Goal: Find specific page/section: Find specific page/section

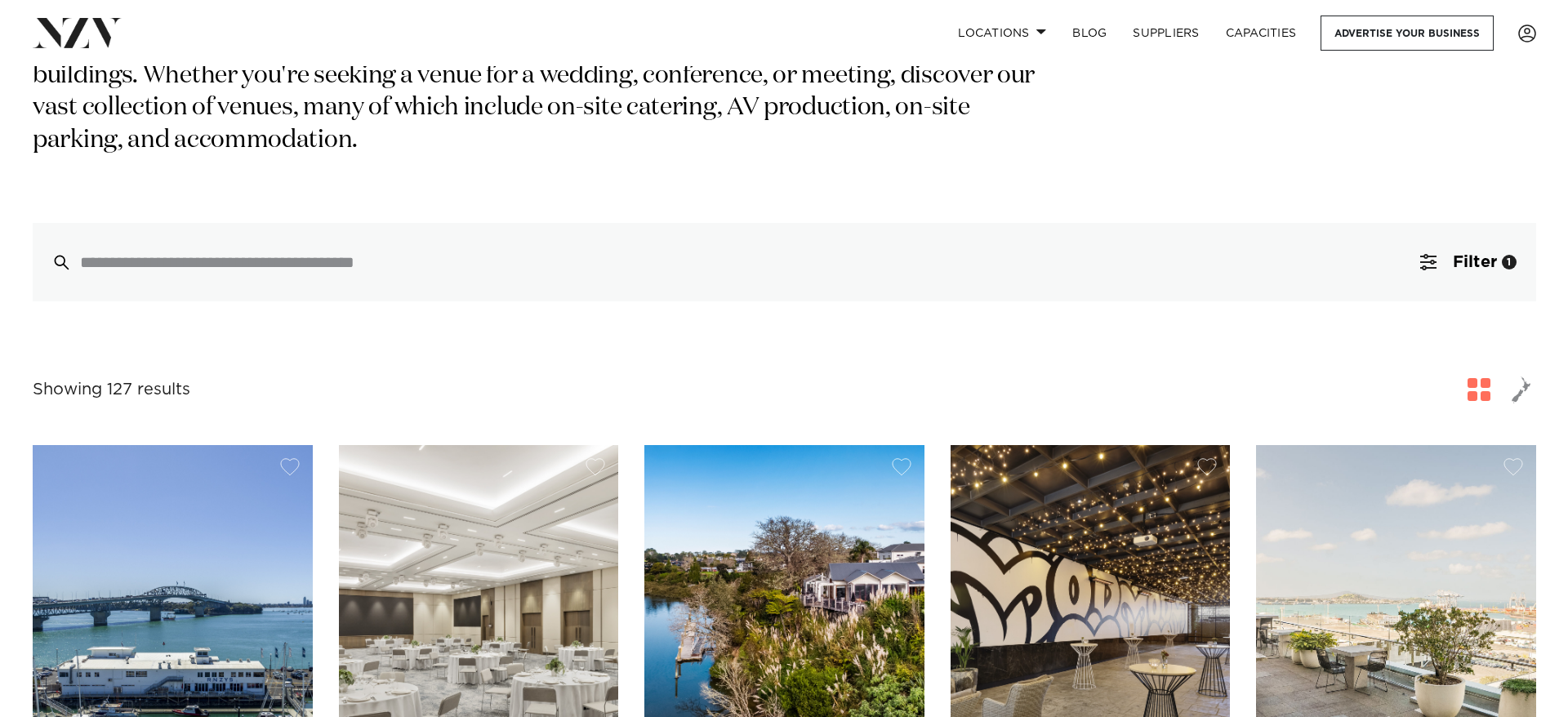
scroll to position [245, 0]
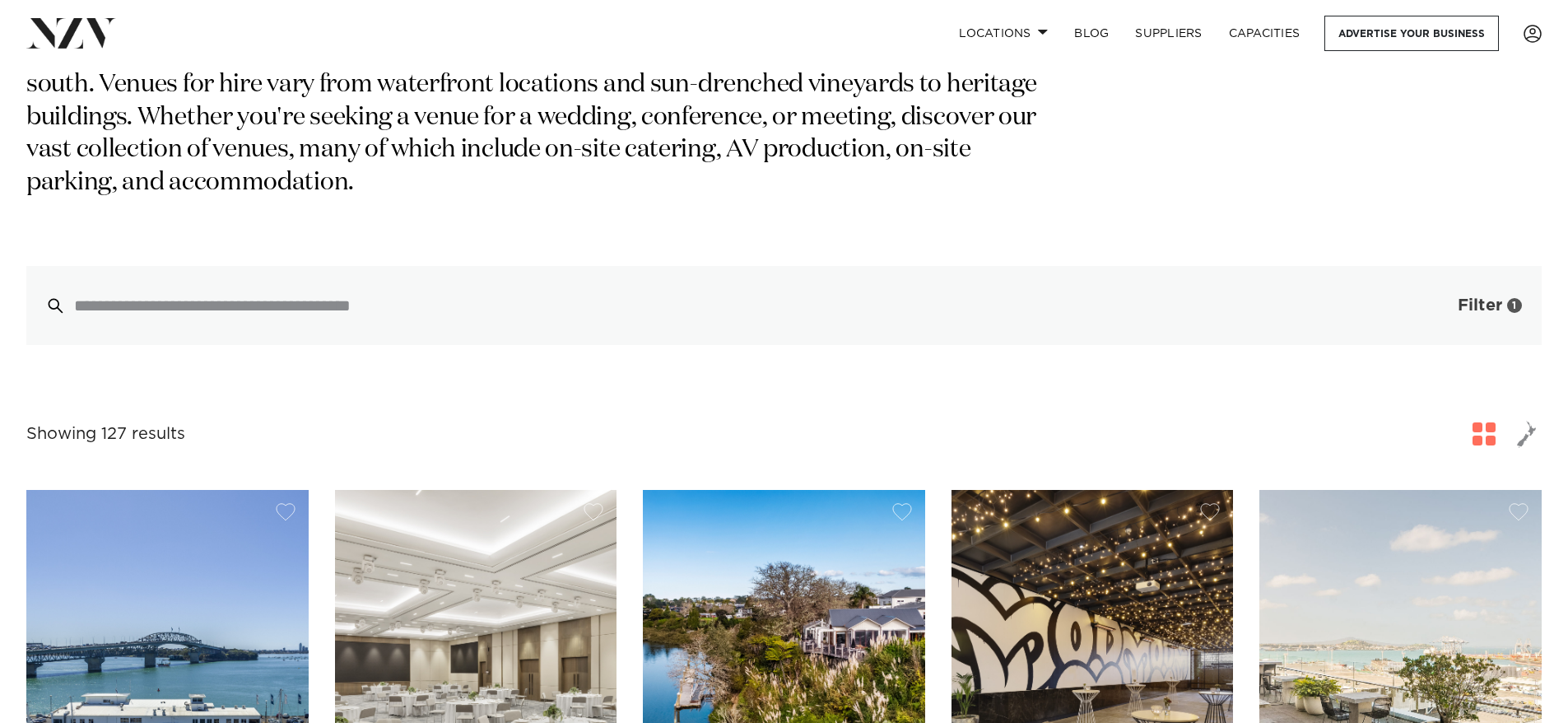
click at [1455, 266] on button "Filter 1" at bounding box center [1473, 305] width 137 height 79
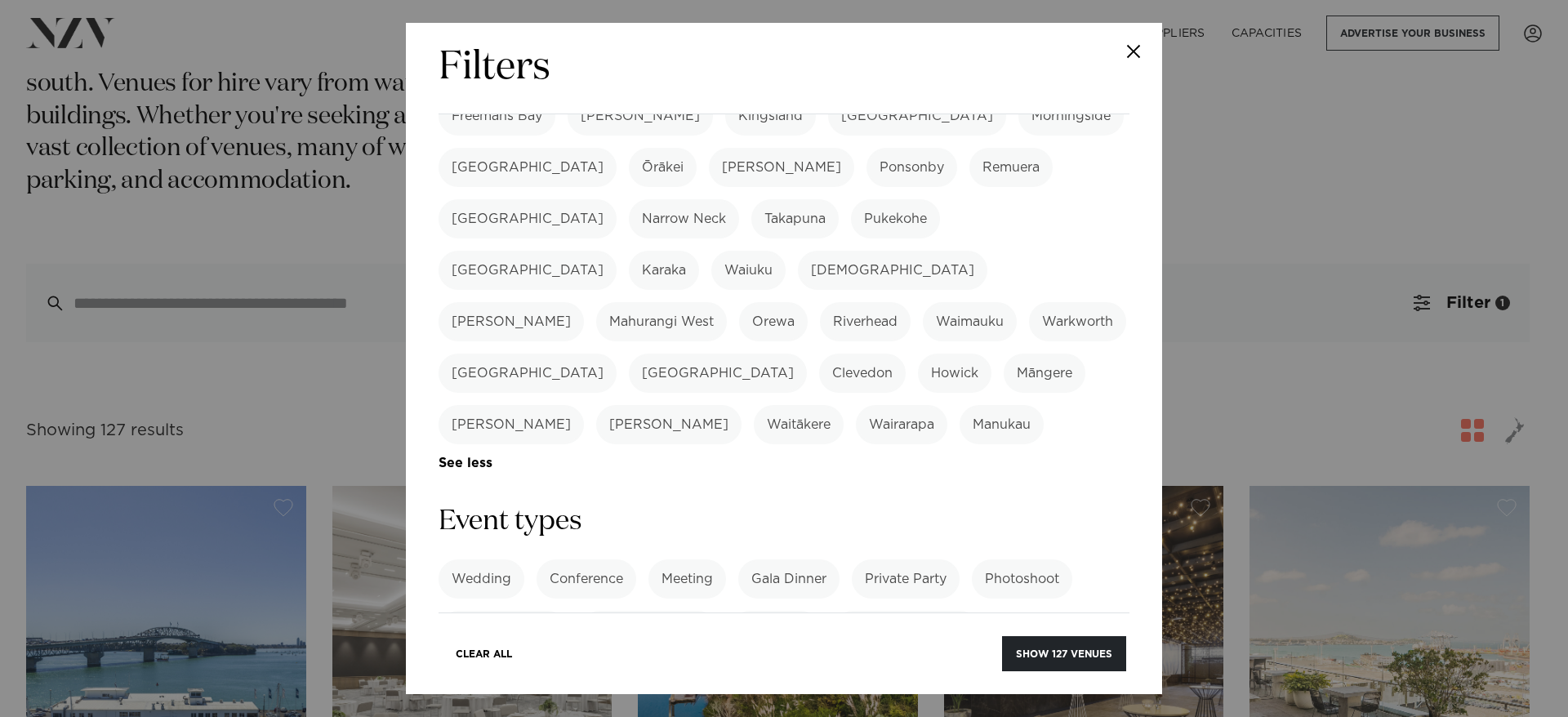
scroll to position [409, 0]
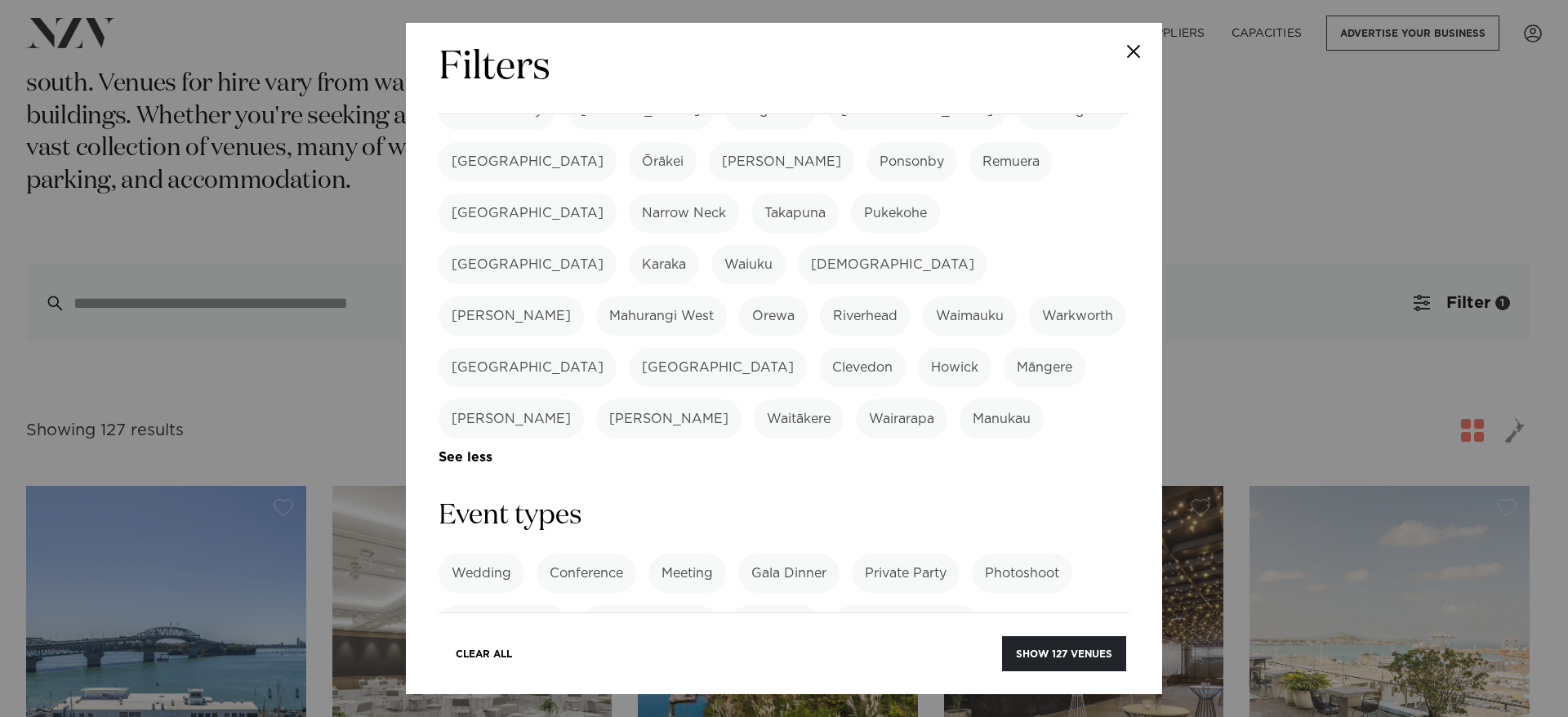
click at [993, 618] on link "See more" at bounding box center [1056, 624] width 128 height 14
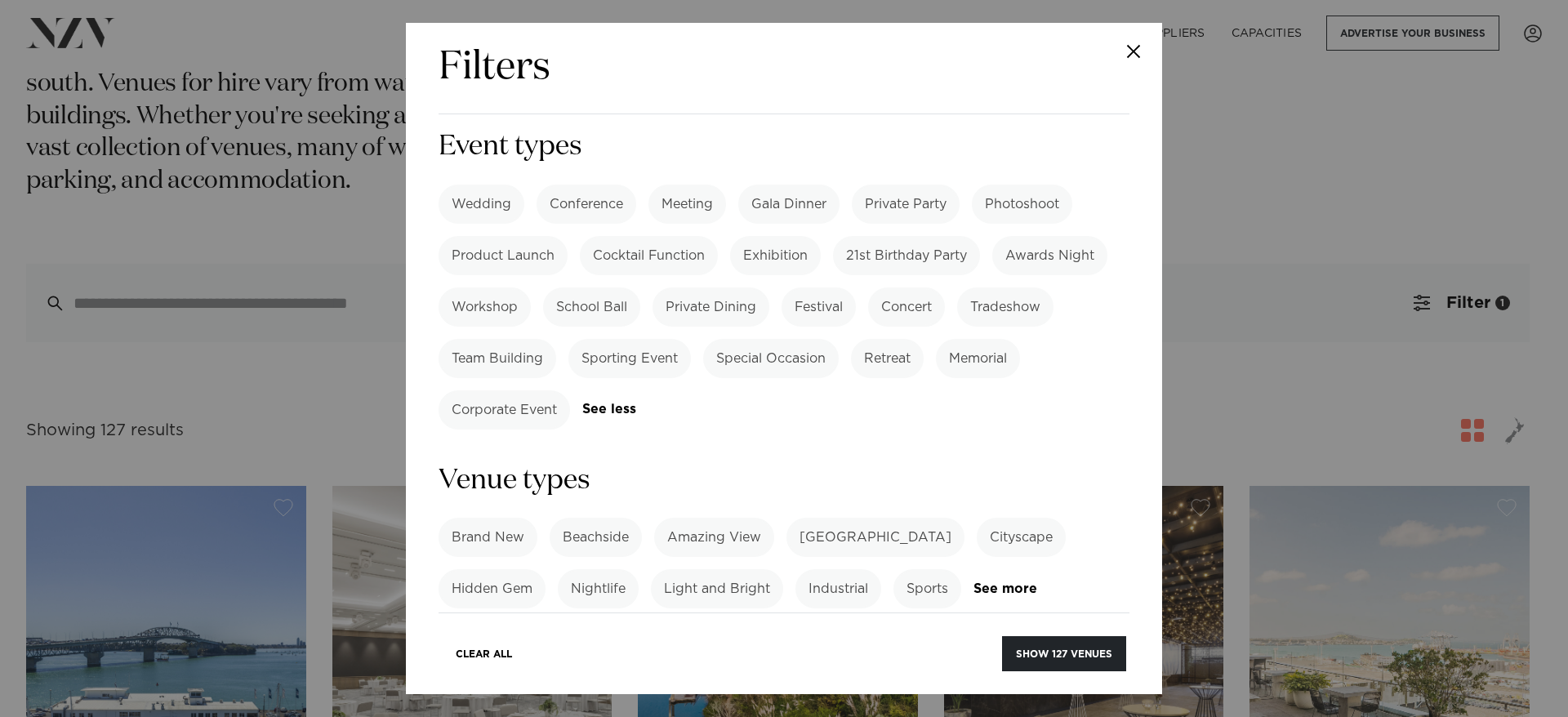
scroll to position [816, 0]
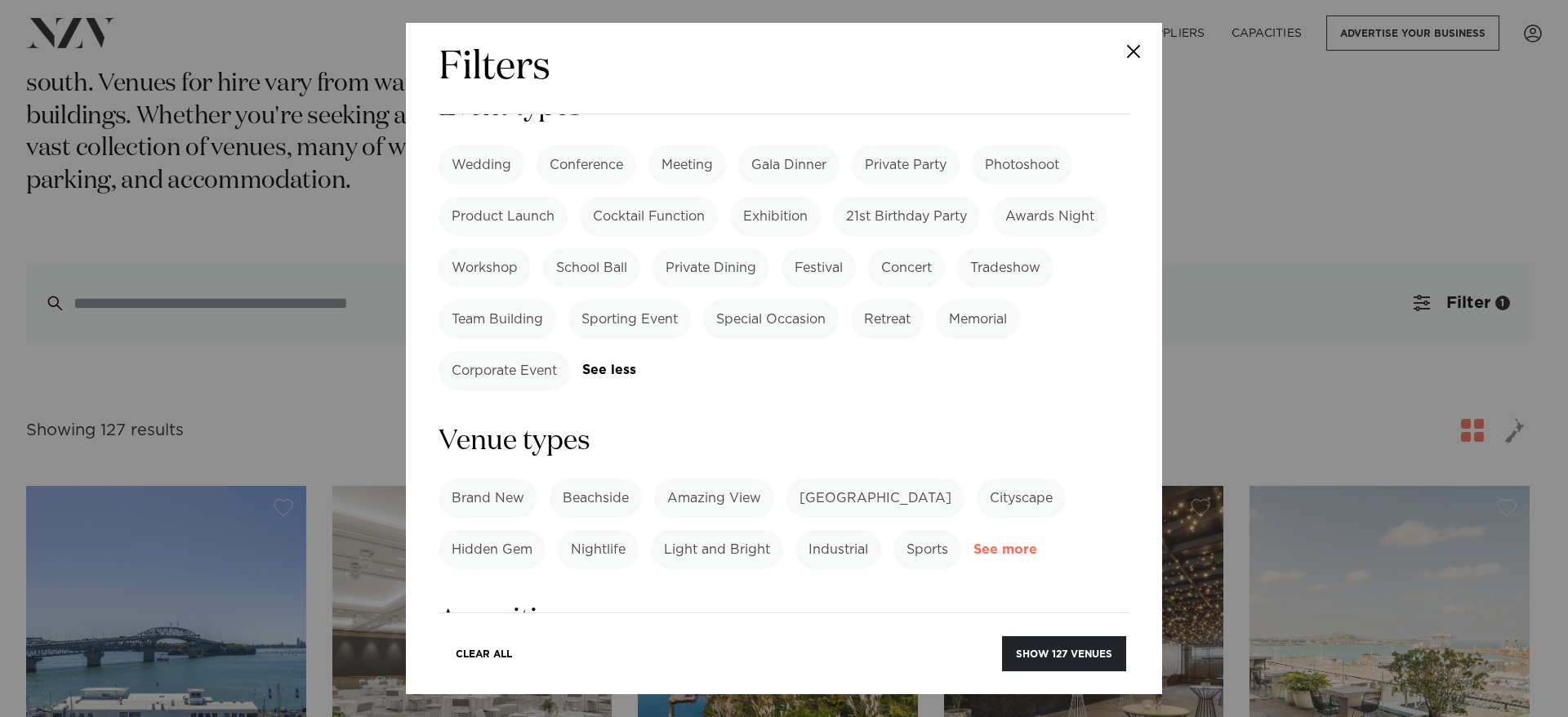
click at [1019, 543] on link "See more" at bounding box center [1037, 550] width 128 height 14
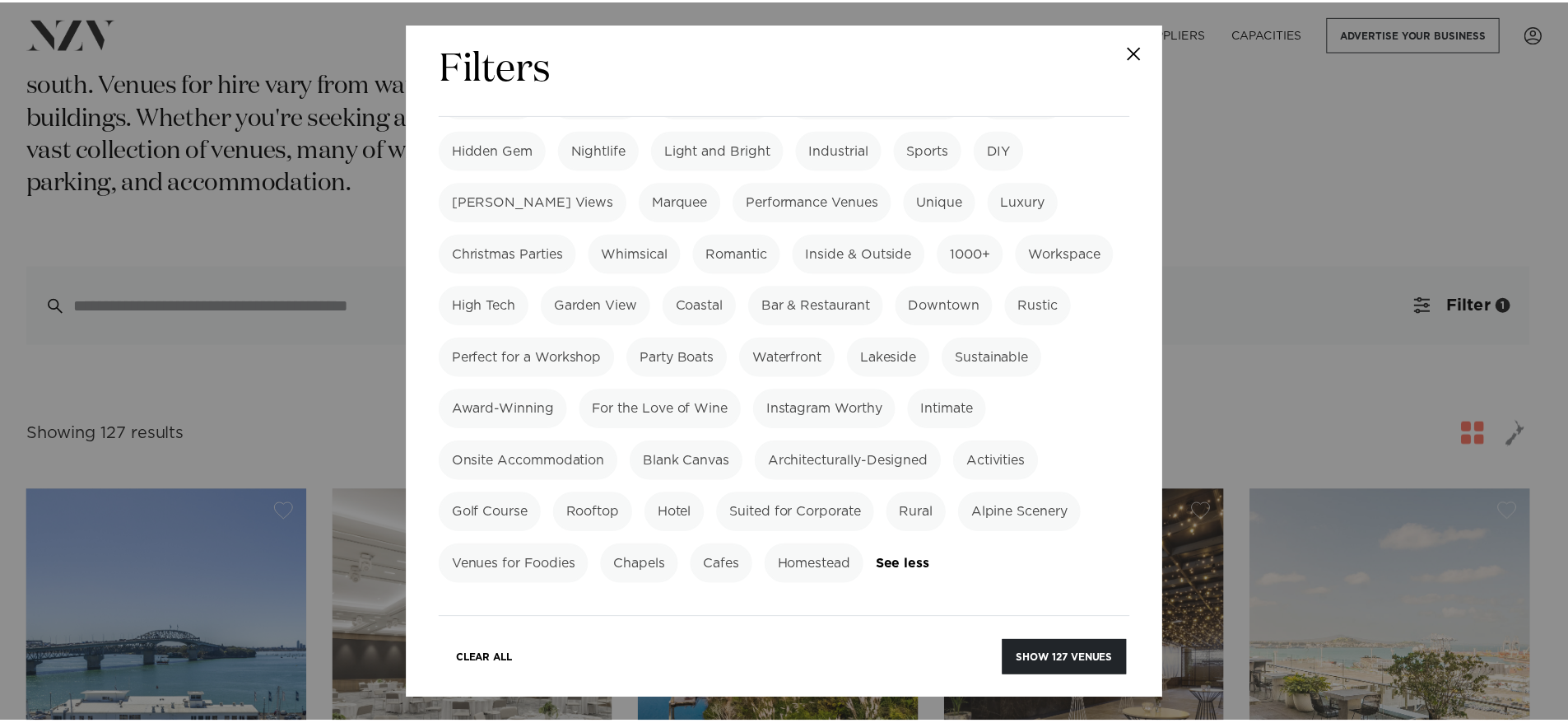
scroll to position [1317, 0]
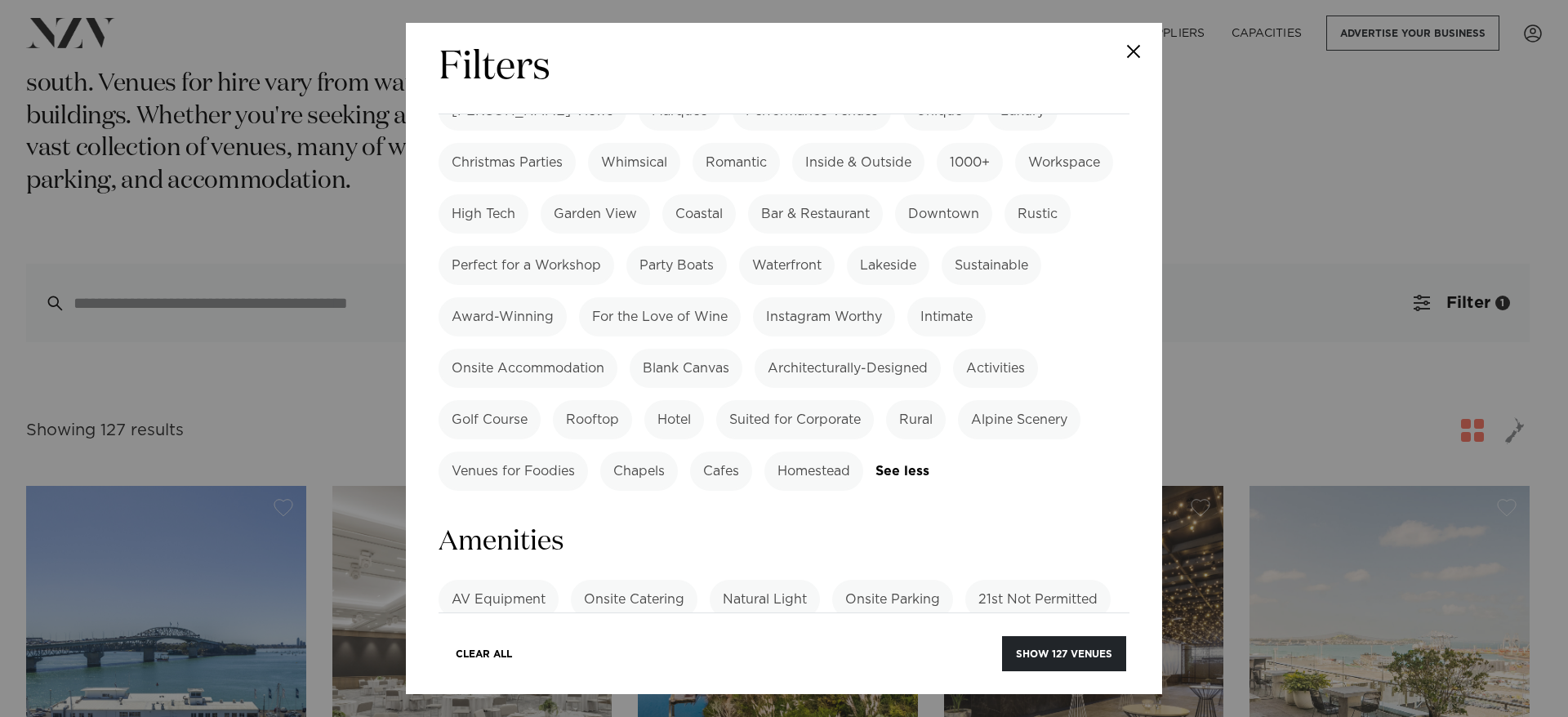
click at [618, 631] on label "BYO Beverage" at bounding box center [604, 650] width 120 height 39
click at [492, 631] on label "BYO Food" at bounding box center [485, 650] width 93 height 39
click at [1017, 643] on button "Show 6 venues" at bounding box center [1068, 653] width 115 height 35
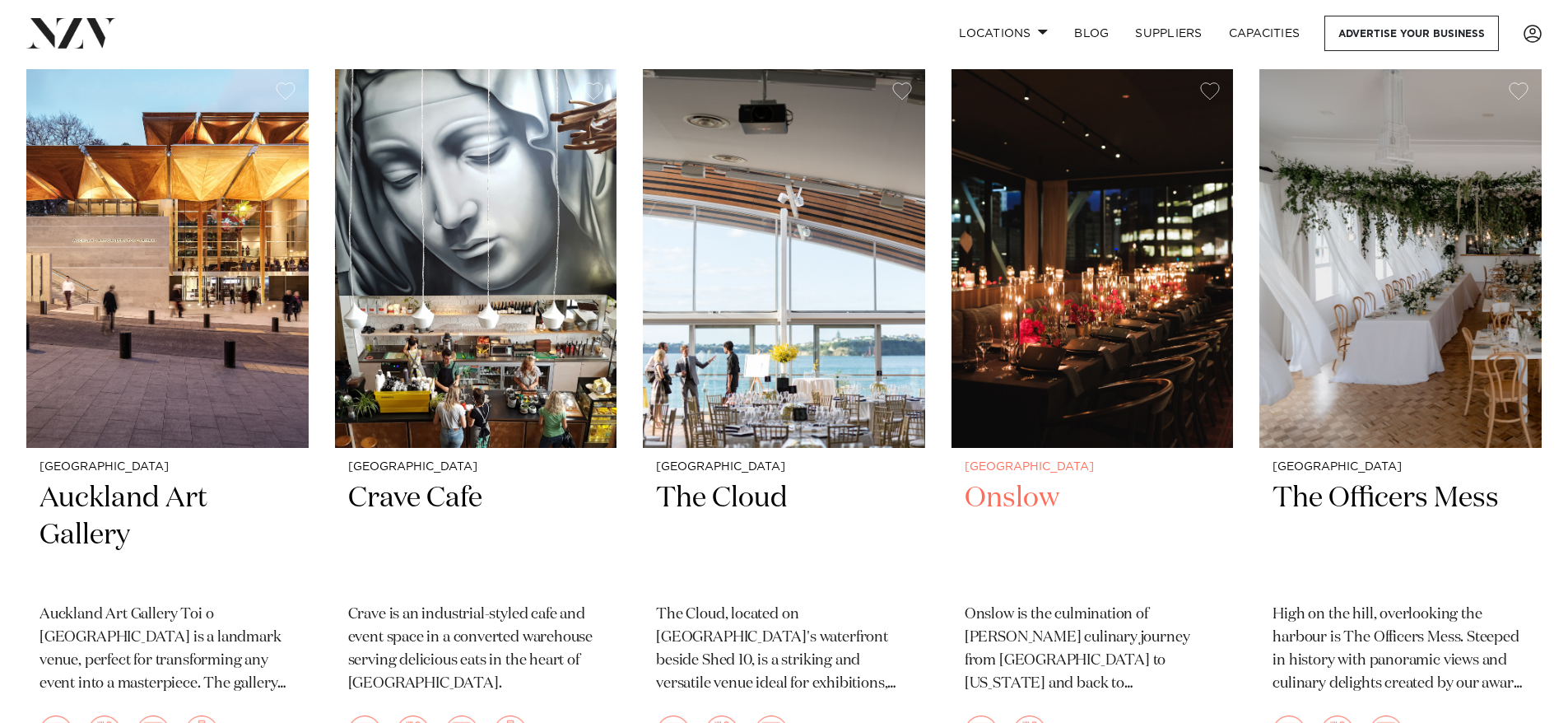
scroll to position [6586, 0]
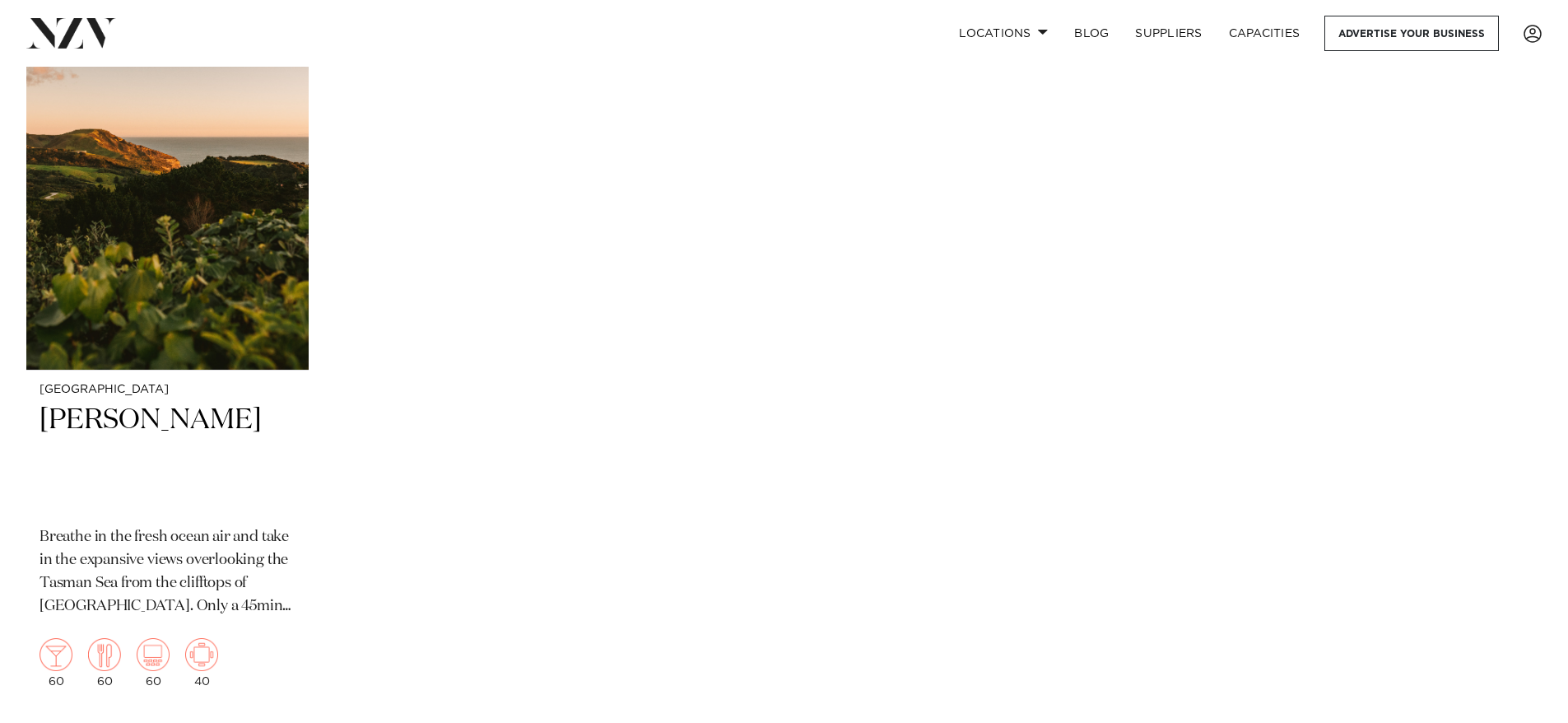
scroll to position [1235, 0]
